Goal: Browse casually: Explore the website without a specific task or goal

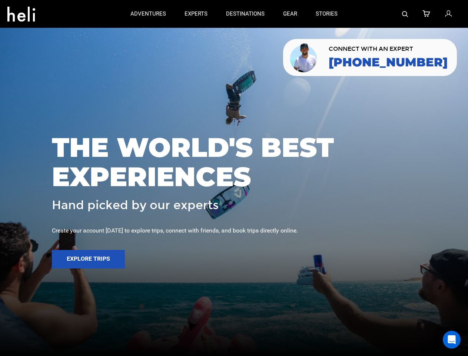
click at [234, 178] on span "THE WORLD'S BEST EXPERIENCES" at bounding box center [234, 162] width 364 height 59
click at [21, 12] on icon at bounding box center [21, 12] width 28 height 12
click at [405, 14] on img at bounding box center [405, 14] width 6 height 6
click at [234, 178] on span "THE WORLD'S BEST EXPERIENCES" at bounding box center [234, 162] width 364 height 59
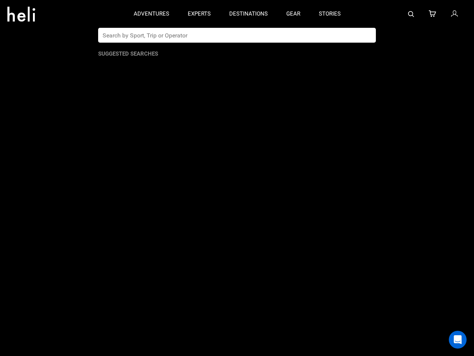
click at [88, 259] on button "Explore Trips" at bounding box center [88, 259] width 73 height 19
click at [451, 339] on div "Open Intercom Messenger" at bounding box center [458, 339] width 18 height 18
